Goal: Task Accomplishment & Management: Use online tool/utility

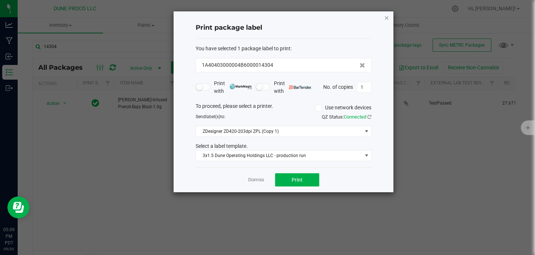
click at [386, 16] on icon "button" at bounding box center [386, 17] width 5 height 9
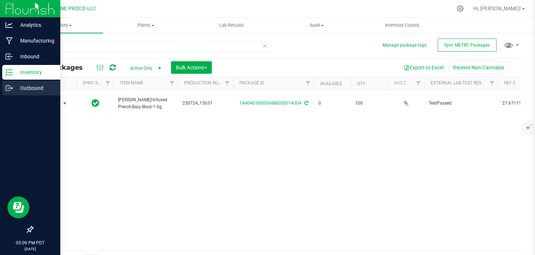
click at [10, 87] on icon at bounding box center [9, 88] width 7 height 7
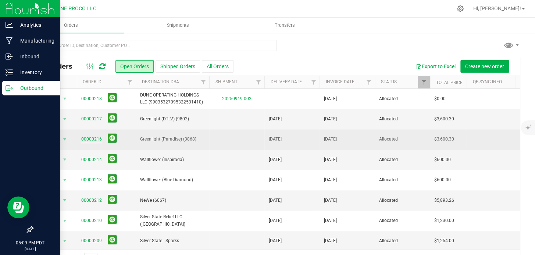
click at [87, 141] on link "00000216" at bounding box center [91, 139] width 21 height 7
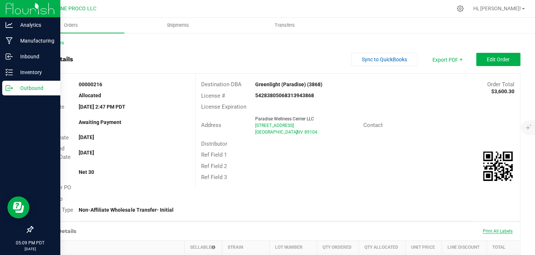
click at [485, 234] on span "Print All Labels" at bounding box center [497, 231] width 30 height 5
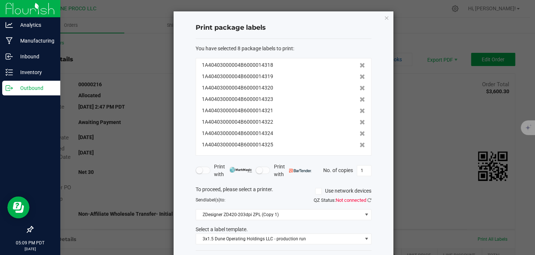
scroll to position [31, 0]
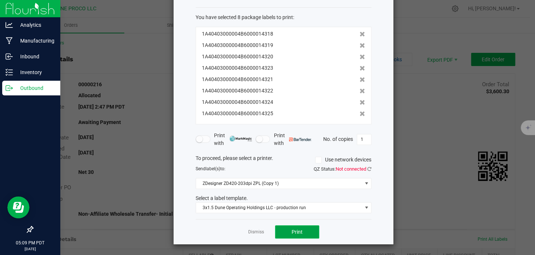
click at [304, 231] on button "Print" at bounding box center [297, 232] width 44 height 13
click at [308, 187] on span "ZDesigner ZD420-203dpi ZPL (Copy 1)" at bounding box center [279, 184] width 166 height 10
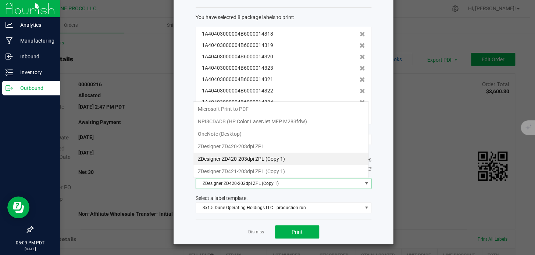
scroll to position [11, 176]
click at [301, 159] on 1\) "ZDesigner ZD420-203dpi ZPL (Copy 1)" at bounding box center [280, 159] width 175 height 12
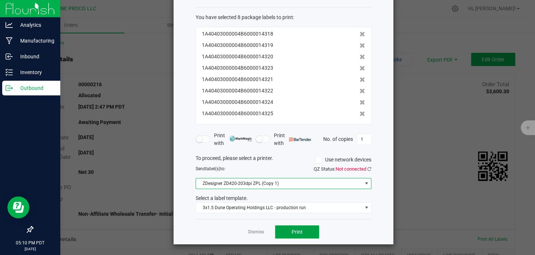
click at [294, 230] on span "Print" at bounding box center [296, 232] width 11 height 6
click at [298, 226] on button "Print" at bounding box center [297, 232] width 44 height 13
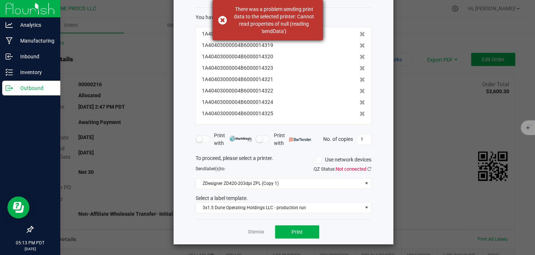
click at [309, 11] on div "There was a problem sending print data to the selected printer: Cannot read pro…" at bounding box center [274, 20] width 86 height 29
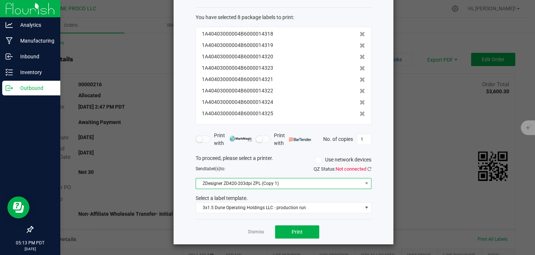
click at [306, 181] on span "ZDesigner ZD420-203dpi ZPL (Copy 1)" at bounding box center [279, 184] width 166 height 10
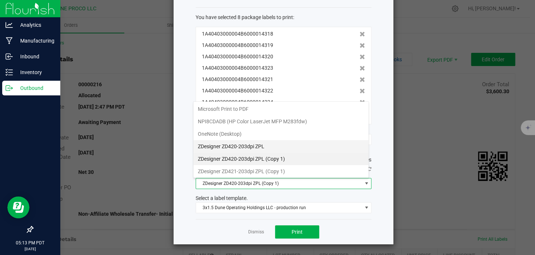
click at [270, 150] on ZPL "ZDesigner ZD420-203dpi ZPL" at bounding box center [280, 146] width 175 height 12
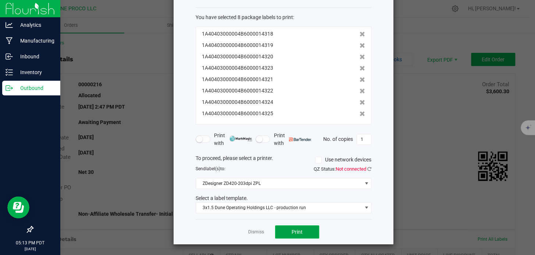
click at [299, 226] on button "Print" at bounding box center [297, 232] width 44 height 13
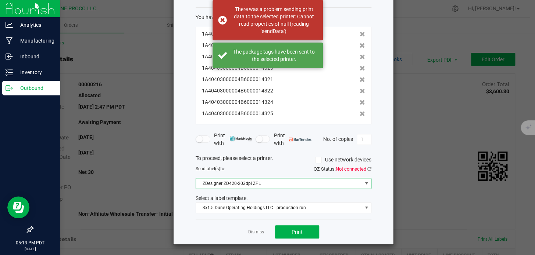
click at [285, 187] on span "ZDesigner ZD420-203dpi ZPL" at bounding box center [279, 184] width 166 height 10
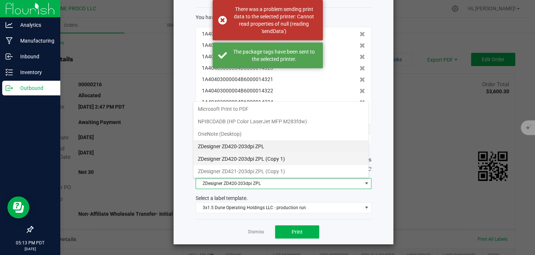
click at [265, 162] on 1\) "ZDesigner ZD420-203dpi ZPL (Copy 1)" at bounding box center [280, 159] width 175 height 12
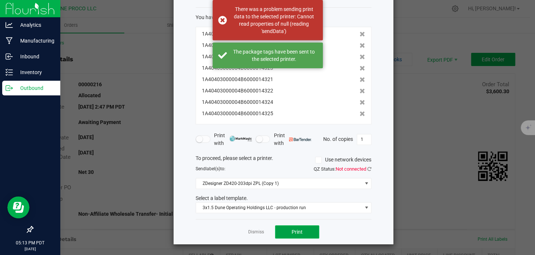
click at [283, 234] on button "Print" at bounding box center [297, 232] width 44 height 13
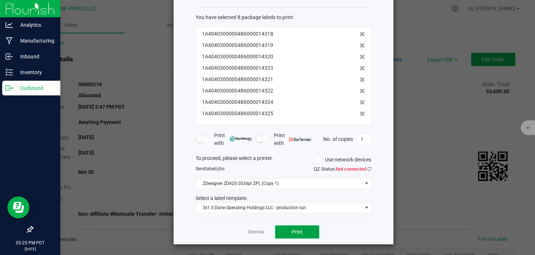
click at [292, 237] on button "Print" at bounding box center [297, 232] width 44 height 13
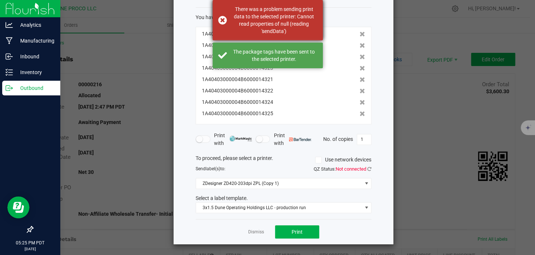
click at [268, 11] on div "There was a problem sending print data to the selected printer: Cannot read pro…" at bounding box center [274, 20] width 86 height 29
